Goal: Find specific page/section

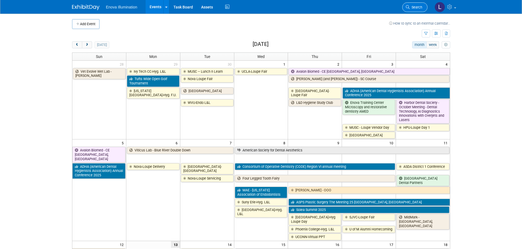
click at [411, 10] on link "Search" at bounding box center [414, 7] width 25 height 10
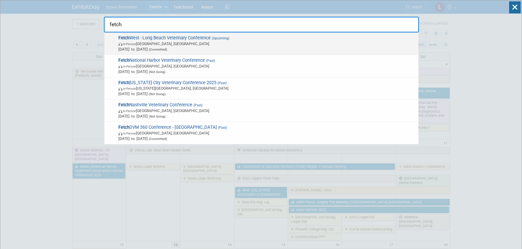
type input "fetch"
click at [326, 40] on span "Fetch West - Long Beach Veterinary Conference (Upcoming) In-Person [GEOGRAPHIC_…" at bounding box center [266, 43] width 299 height 17
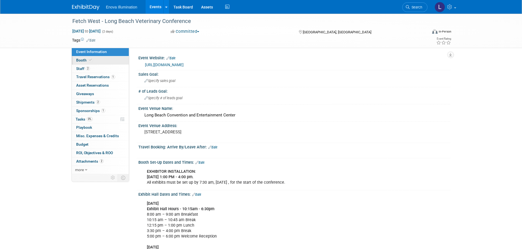
click at [101, 64] on link "Booth" at bounding box center [100, 60] width 57 height 8
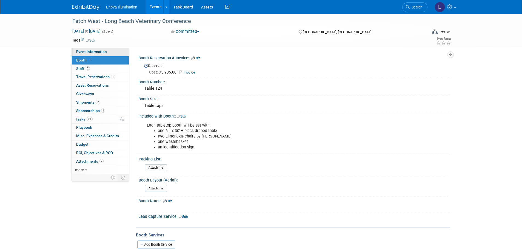
click at [106, 51] on link "Event Information" at bounding box center [100, 52] width 57 height 8
